Goal: Unclear

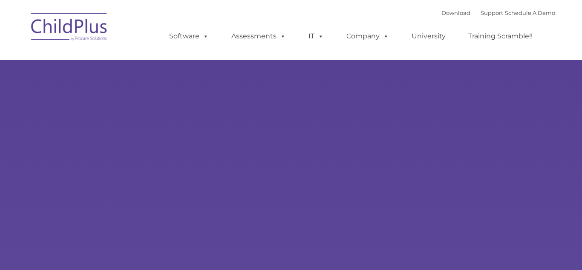
type input ""
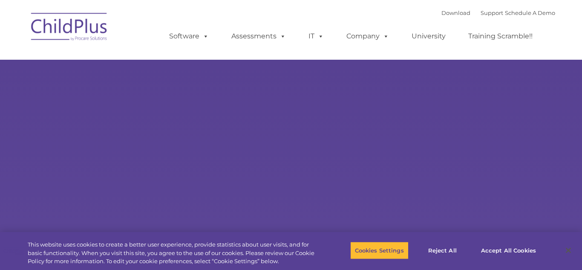
select select "MEDIUM"
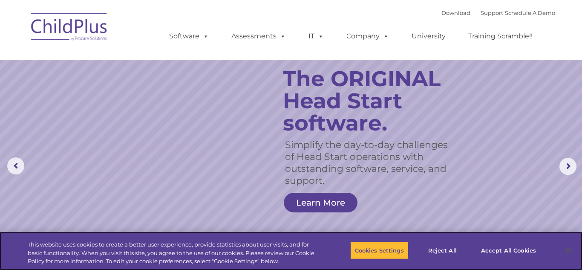
click at [256, 240] on div "This website uses cookies to create a better user experience, provide statistic…" at bounding box center [160, 251] width 320 height 38
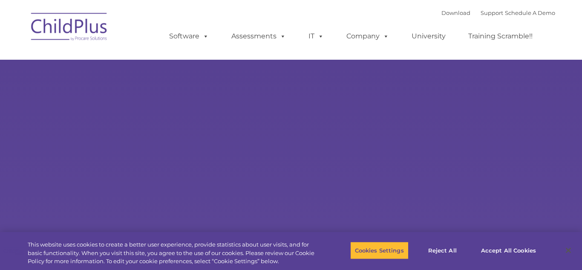
type input ""
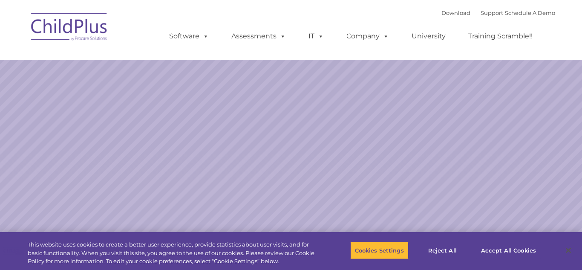
select select "MEDIUM"
